Goal: Check status

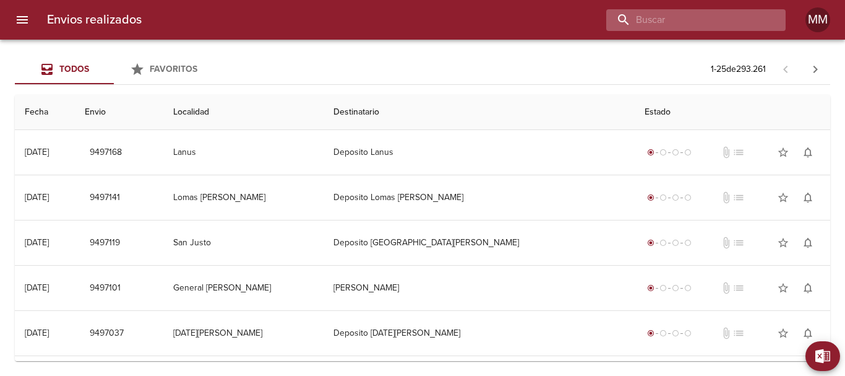
paste input "[PERSON_NAME]"
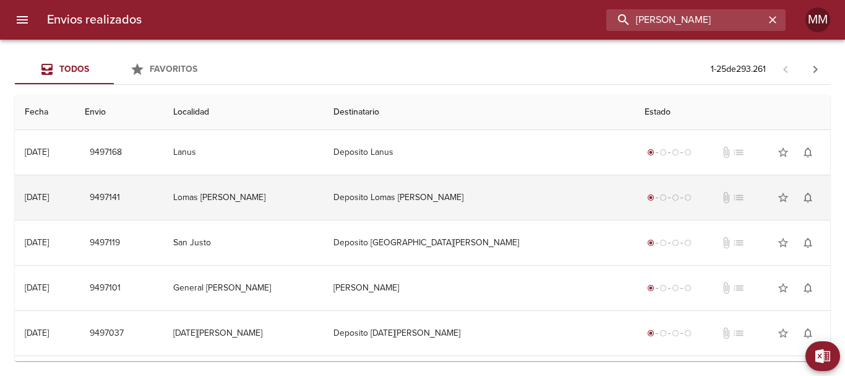
type input "[PERSON_NAME]"
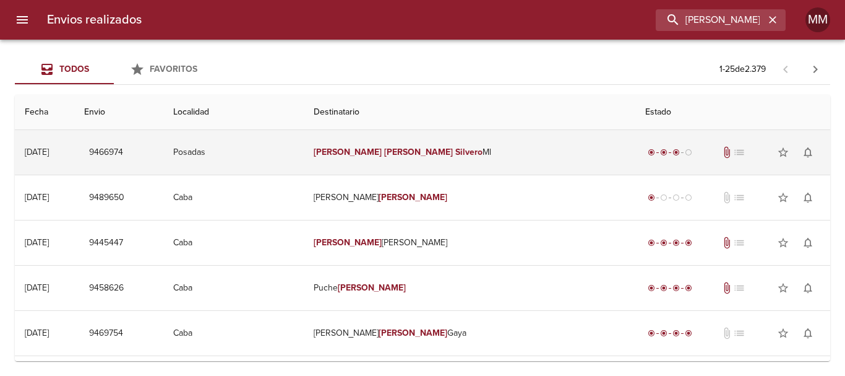
click at [123, 146] on span "9466974" at bounding box center [106, 152] width 34 height 15
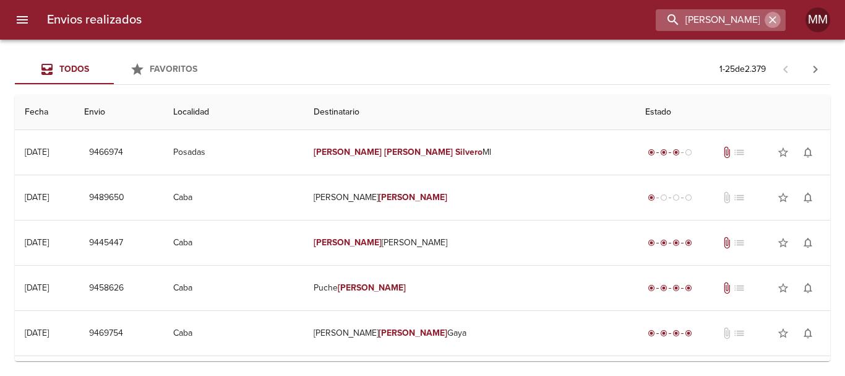
click at [775, 15] on icon "button" at bounding box center [772, 20] width 12 height 12
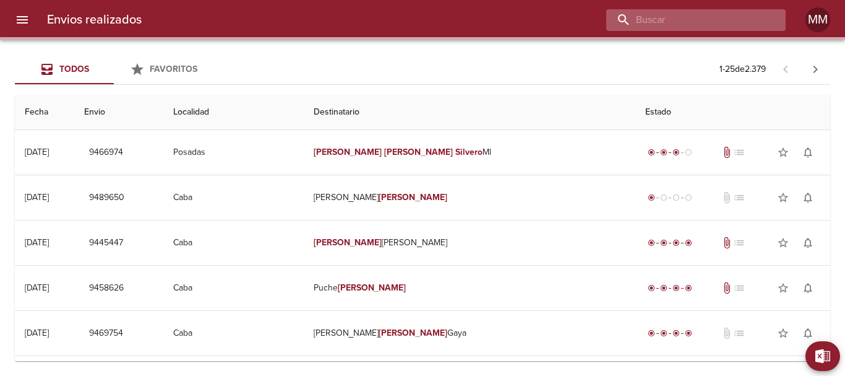
paste input "[URL][DOMAIN_NAME]"
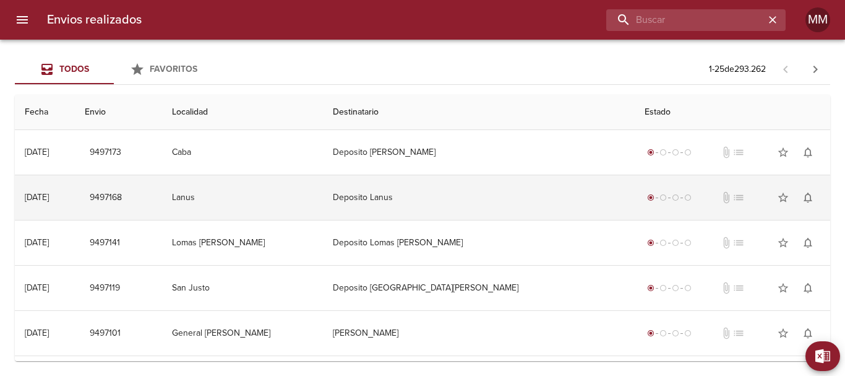
type input "[URL][DOMAIN_NAME]"
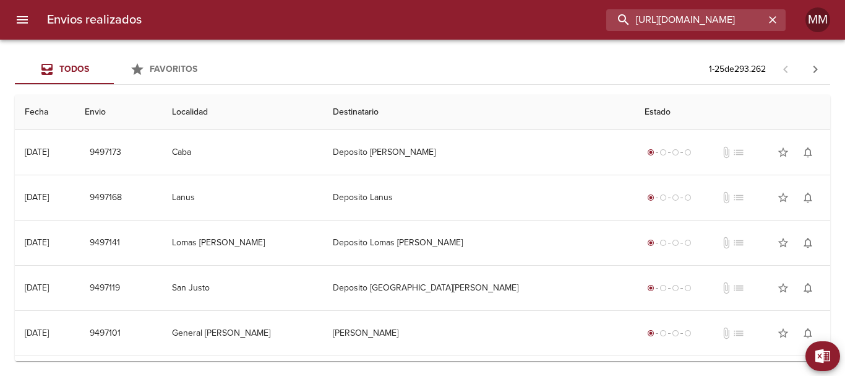
drag, startPoint x: 762, startPoint y: 21, endPoint x: 607, endPoint y: 24, distance: 154.7
click at [607, 24] on div "[URL][DOMAIN_NAME]" at bounding box center [469, 20] width 634 height 22
click at [711, 18] on input "buscar" at bounding box center [685, 20] width 158 height 22
paste input "[PERSON_NAME]"
type input "[PERSON_NAME]"
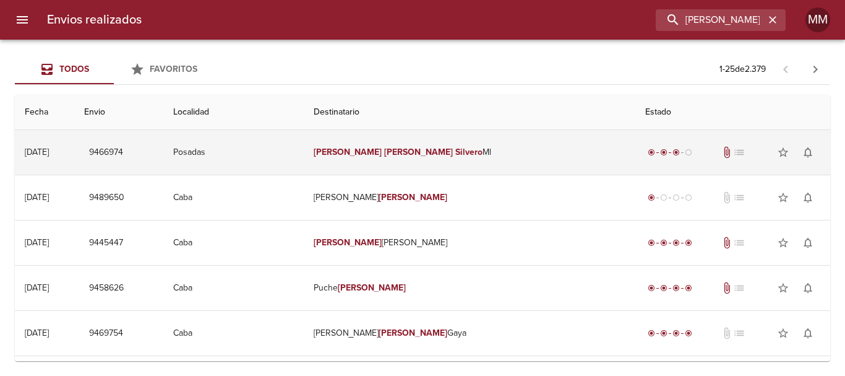
click at [123, 151] on span "9466974" at bounding box center [106, 152] width 34 height 15
click at [123, 148] on span "9466974" at bounding box center [106, 152] width 34 height 15
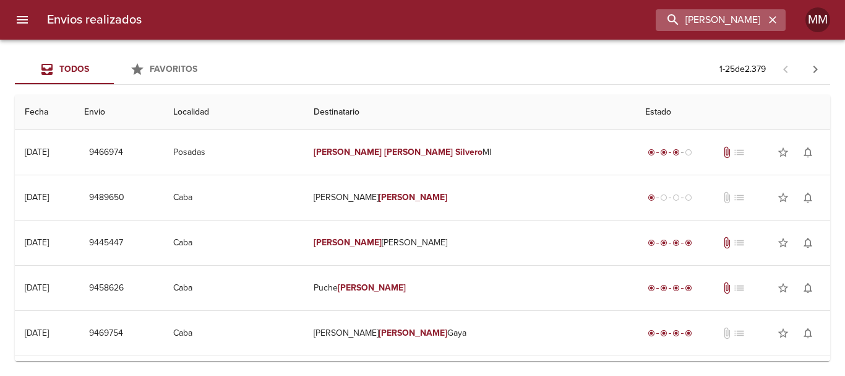
click at [773, 19] on icon "button" at bounding box center [772, 19] width 7 height 7
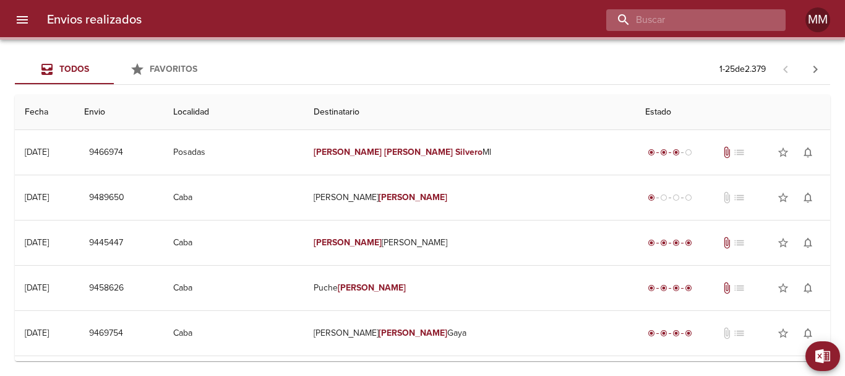
click at [719, 15] on input "buscar" at bounding box center [685, 20] width 158 height 22
paste input "[PERSON_NAME]"
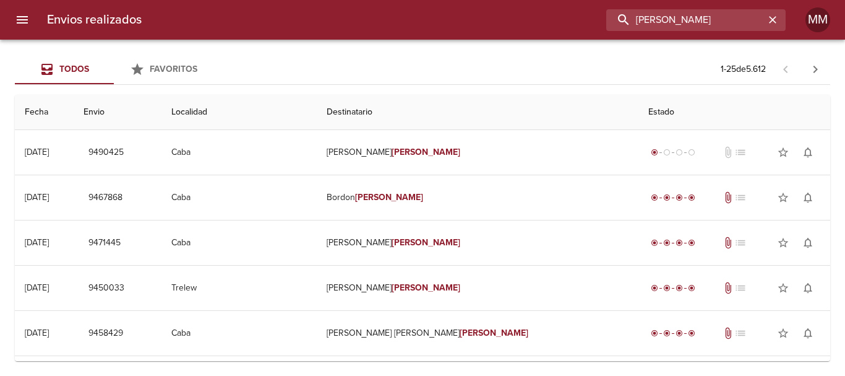
type input "[PERSON_NAME]"
